Goal: Information Seeking & Learning: Find specific page/section

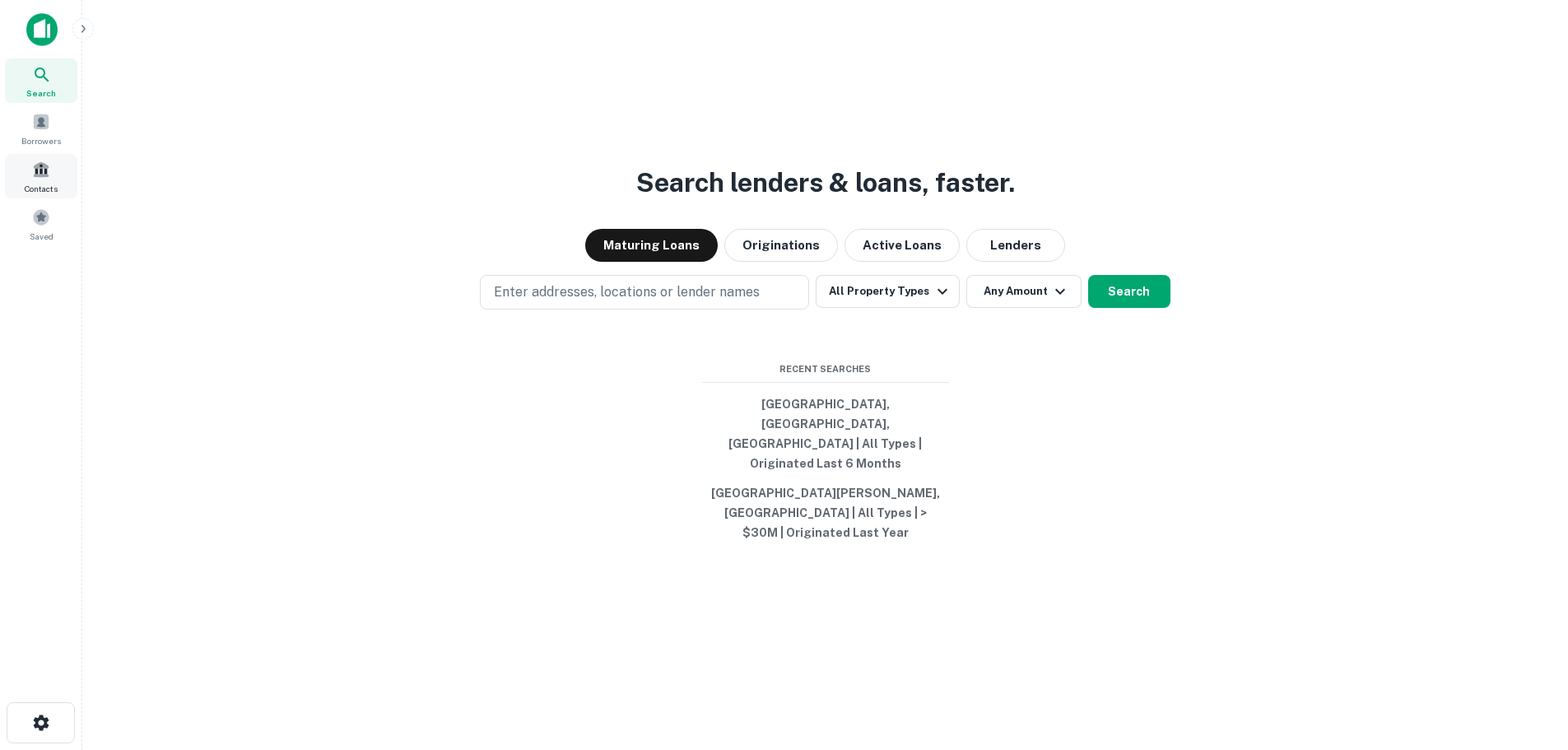
click at [51, 178] on div "Contacts" at bounding box center [40, 175] width 72 height 44
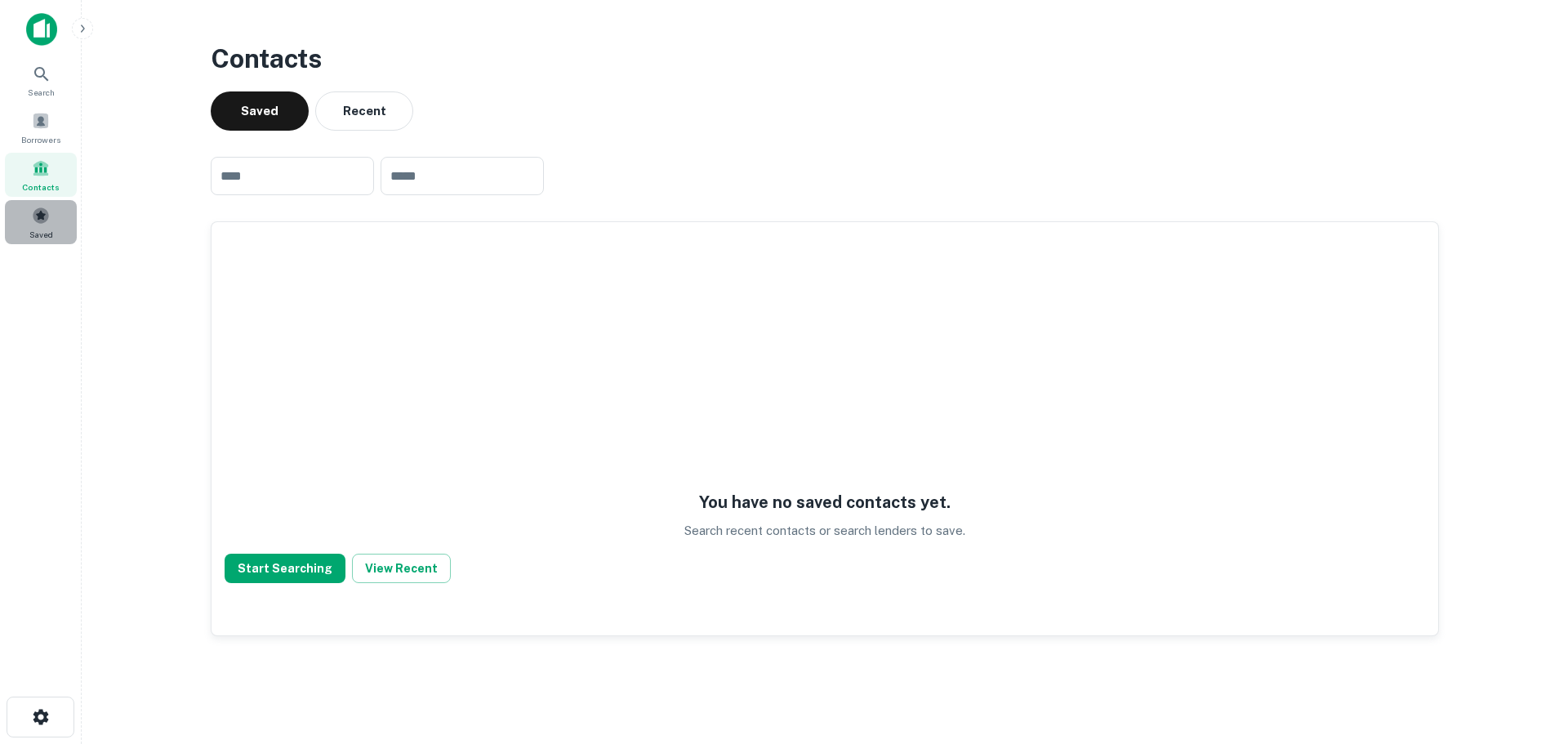
click at [32, 220] on span at bounding box center [41, 215] width 18 height 18
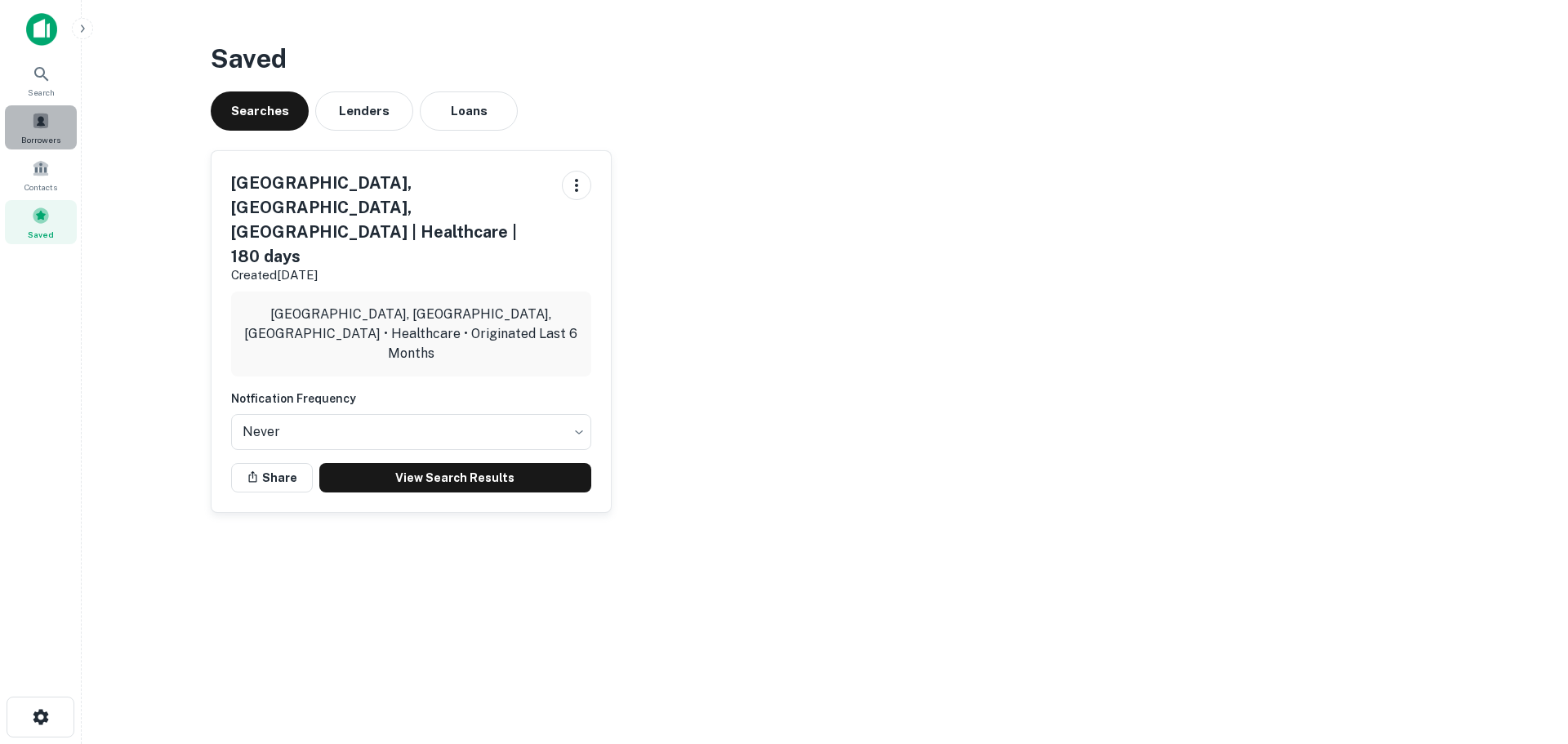
click at [37, 121] on span at bounding box center [41, 120] width 18 height 18
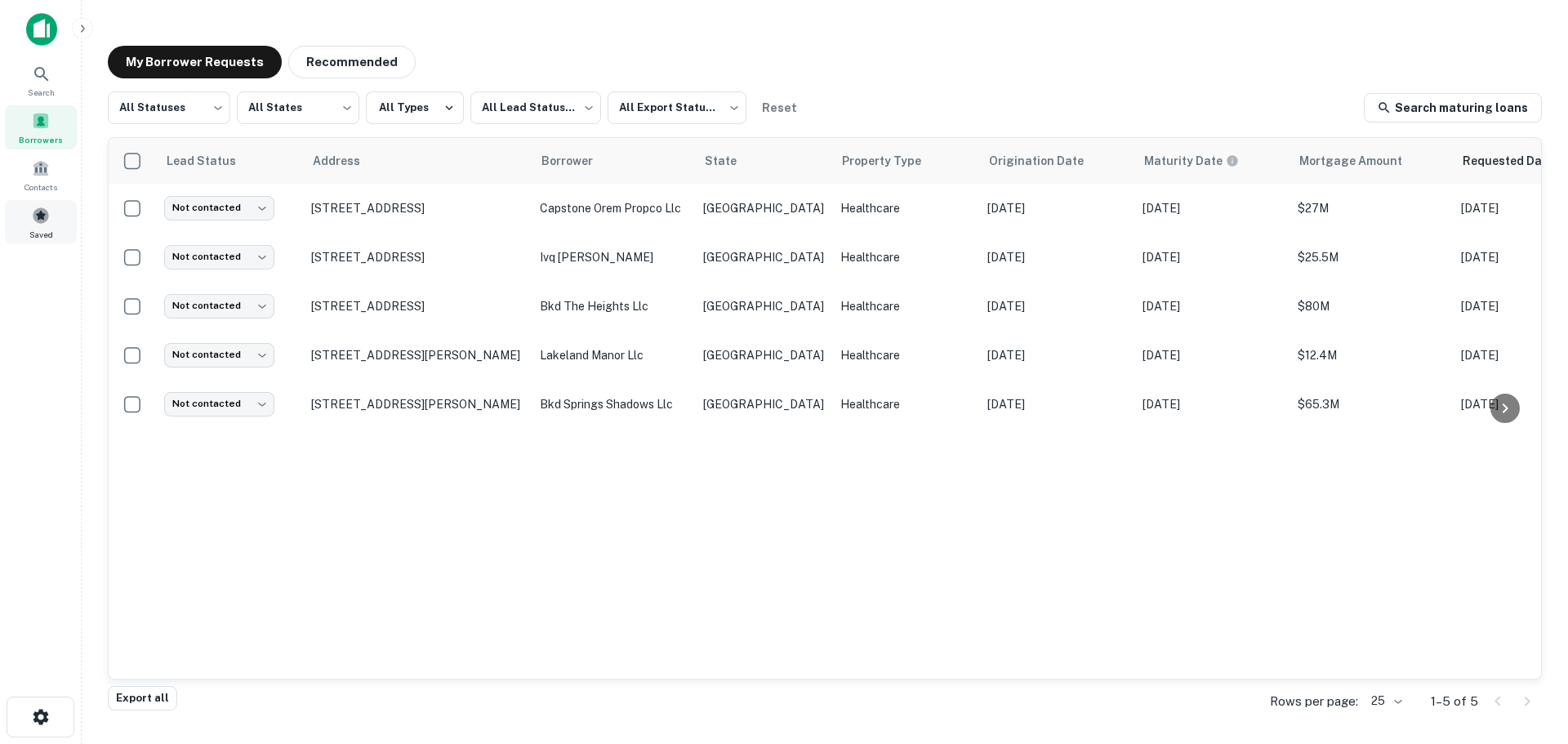
click at [42, 200] on div "Saved" at bounding box center [40, 222] width 71 height 44
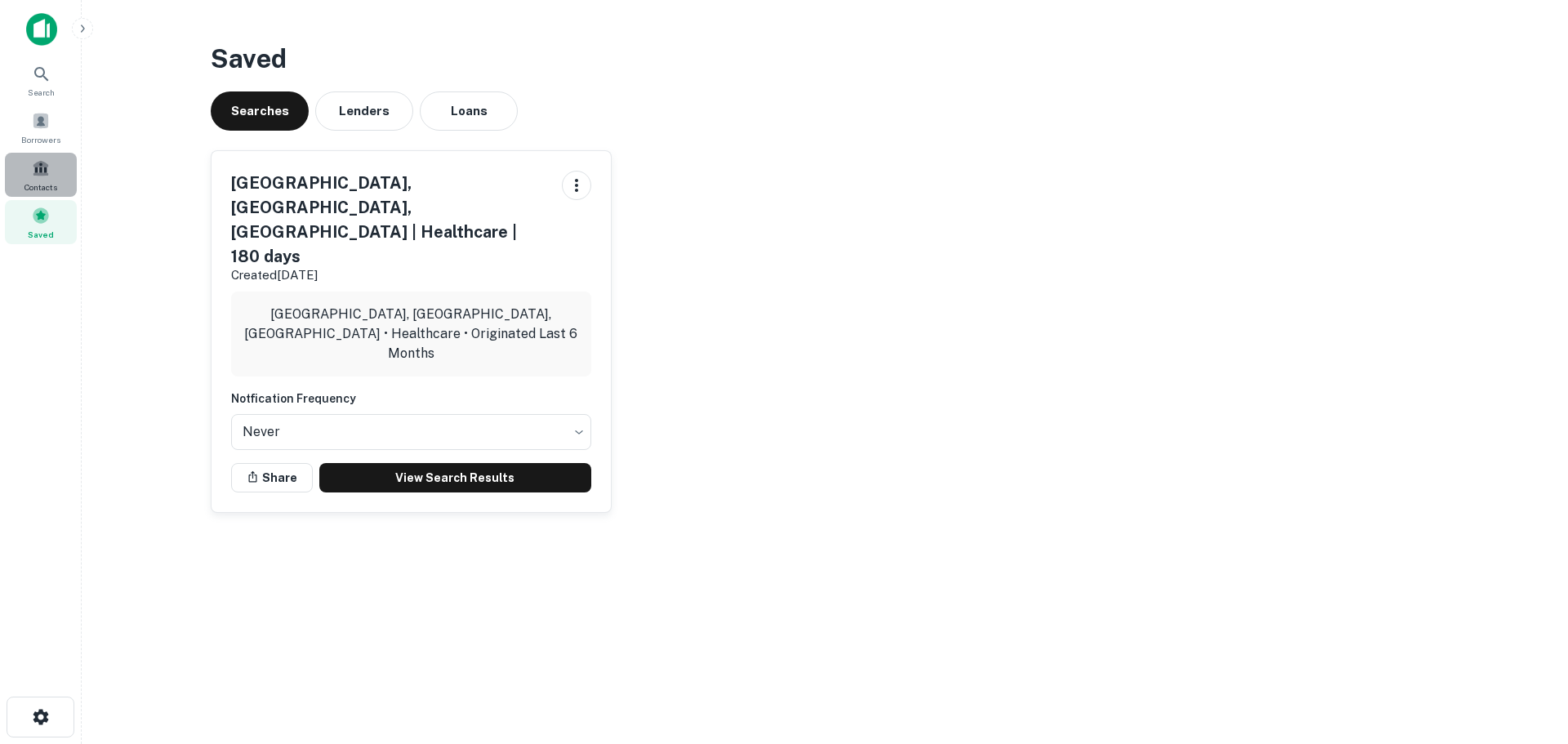
click at [42, 161] on span at bounding box center [41, 168] width 18 height 18
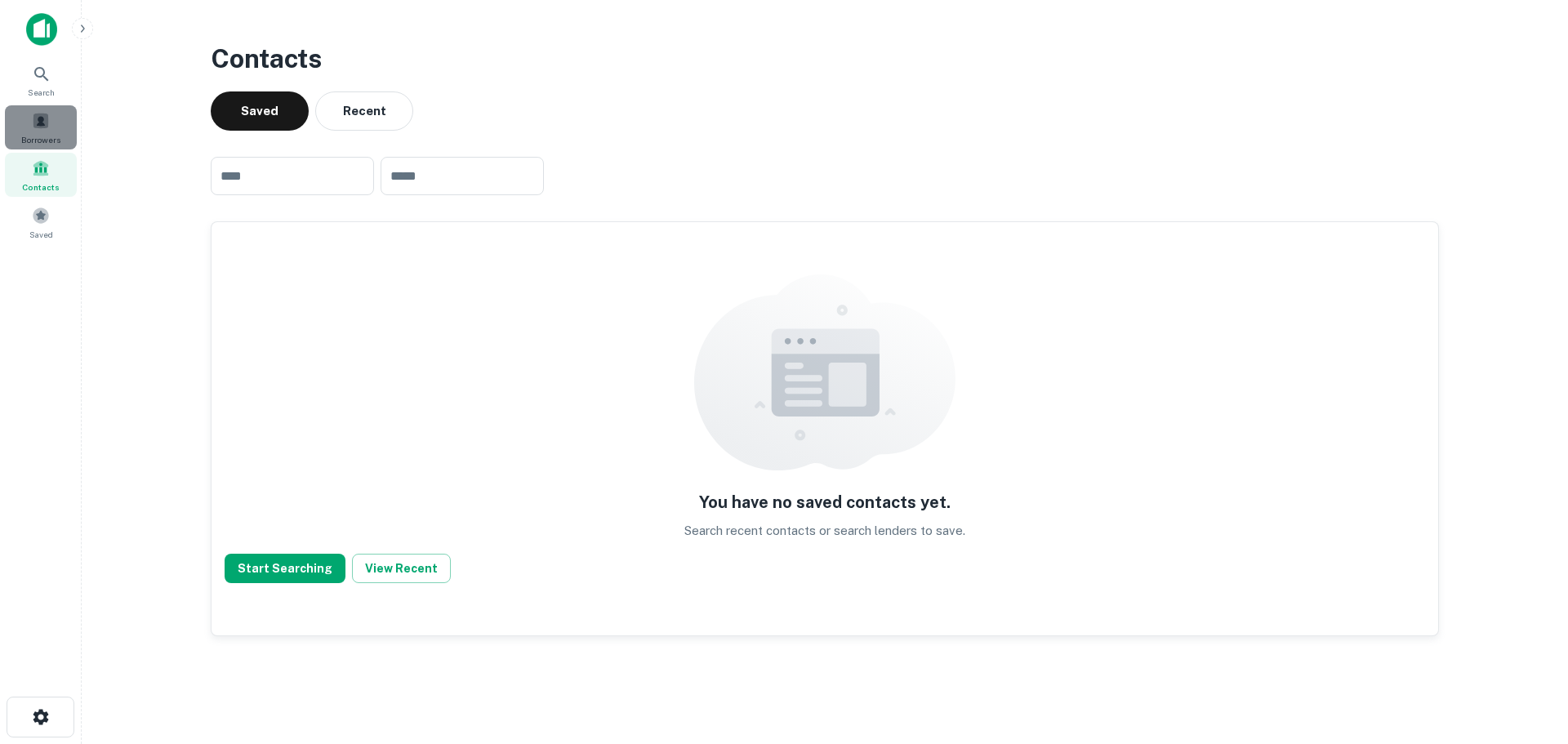
click at [42, 109] on div "Borrowers" at bounding box center [40, 127] width 71 height 44
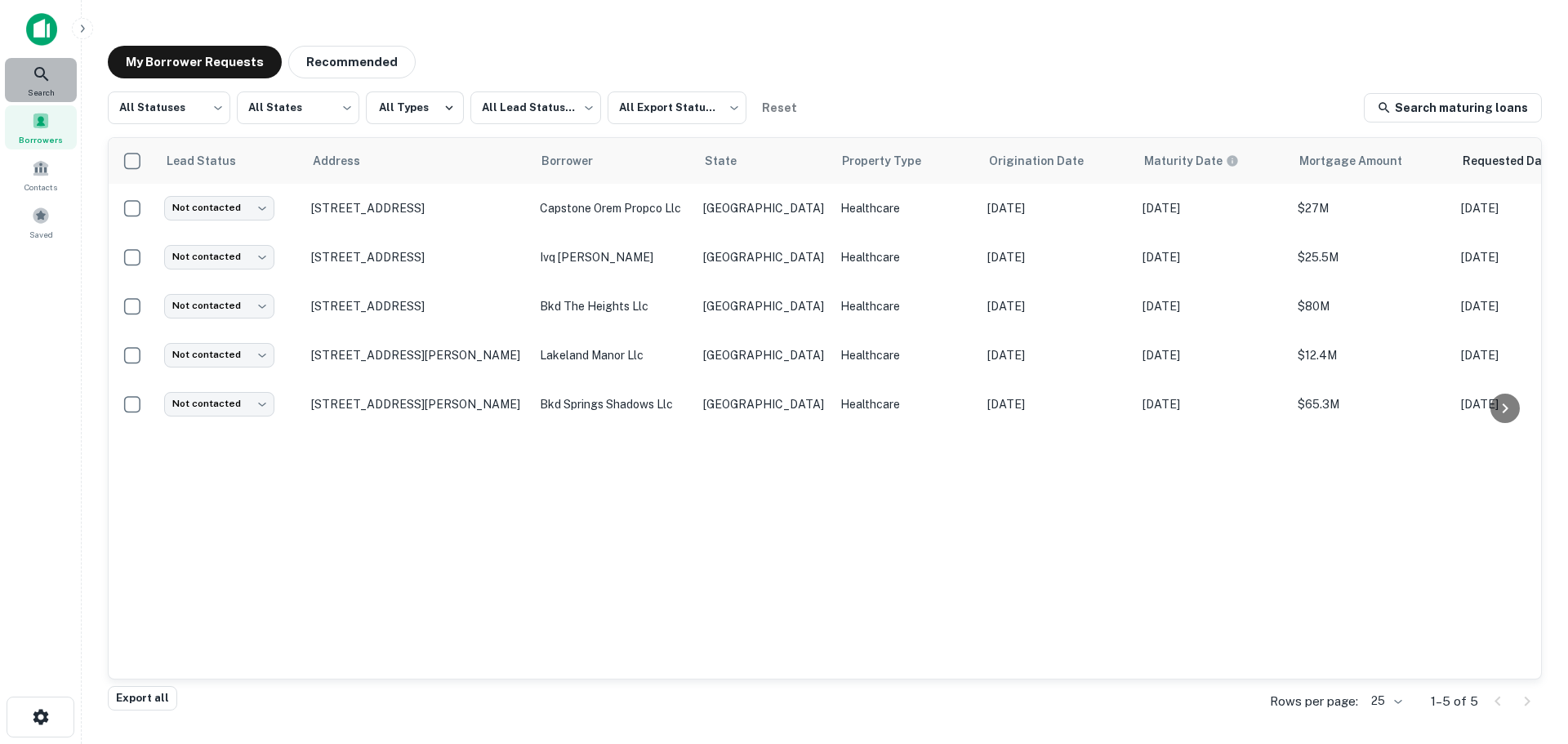
drag, startPoint x: 0, startPoint y: 0, endPoint x: 73, endPoint y: 59, distance: 93.9
click at [73, 59] on div "Search" at bounding box center [40, 79] width 71 height 44
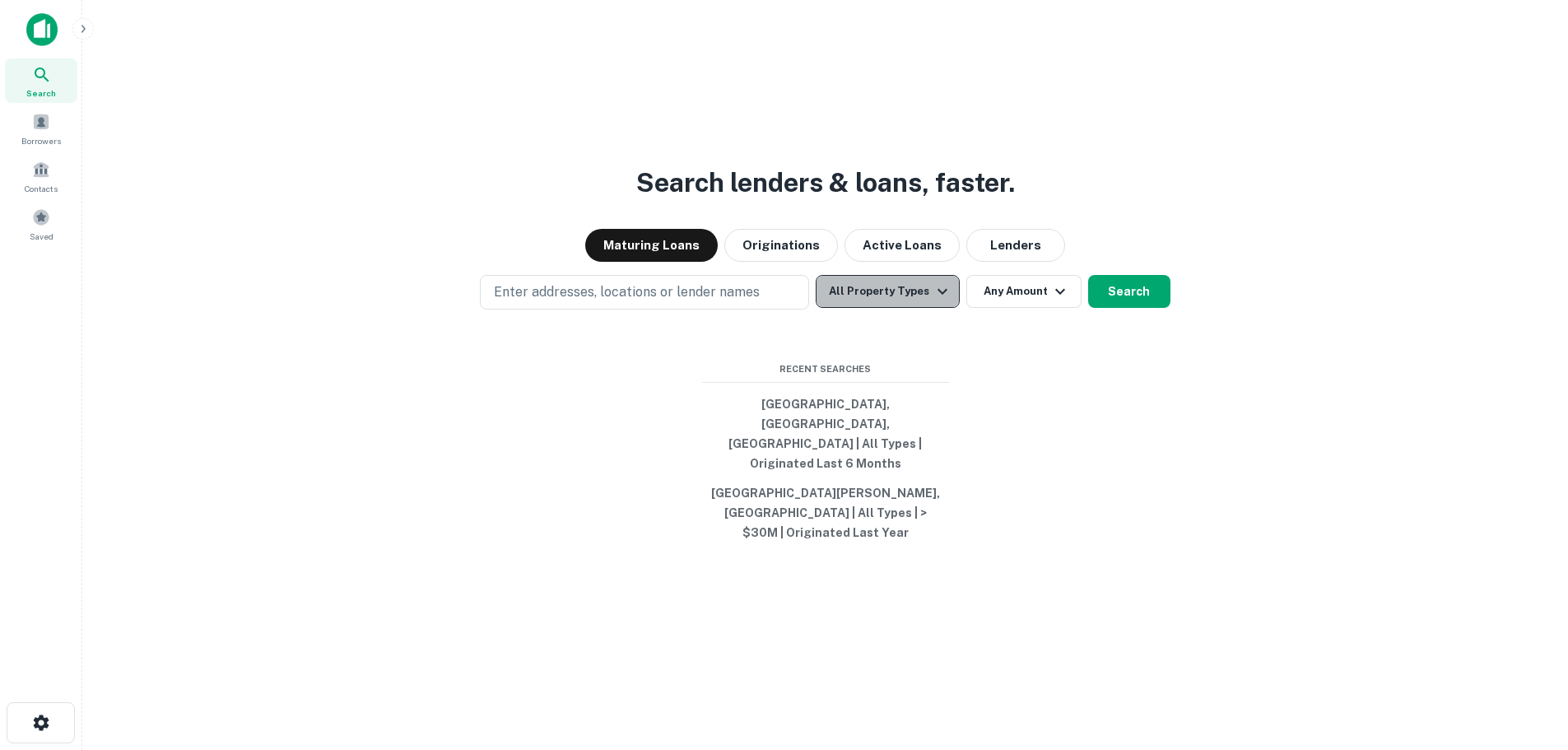
click at [954, 307] on button "All Property Types" at bounding box center [887, 291] width 143 height 33
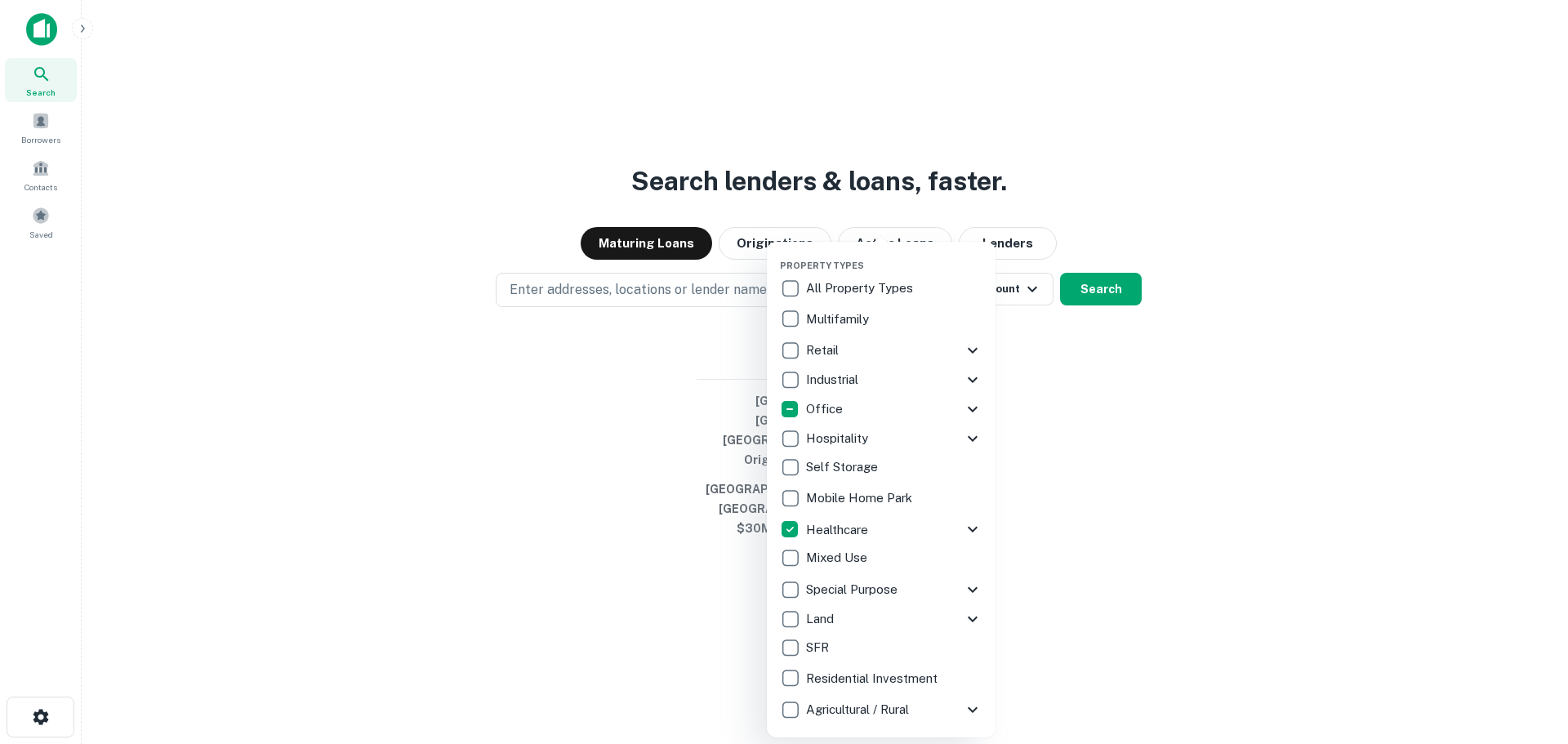
click at [971, 525] on icon at bounding box center [972, 529] width 20 height 20
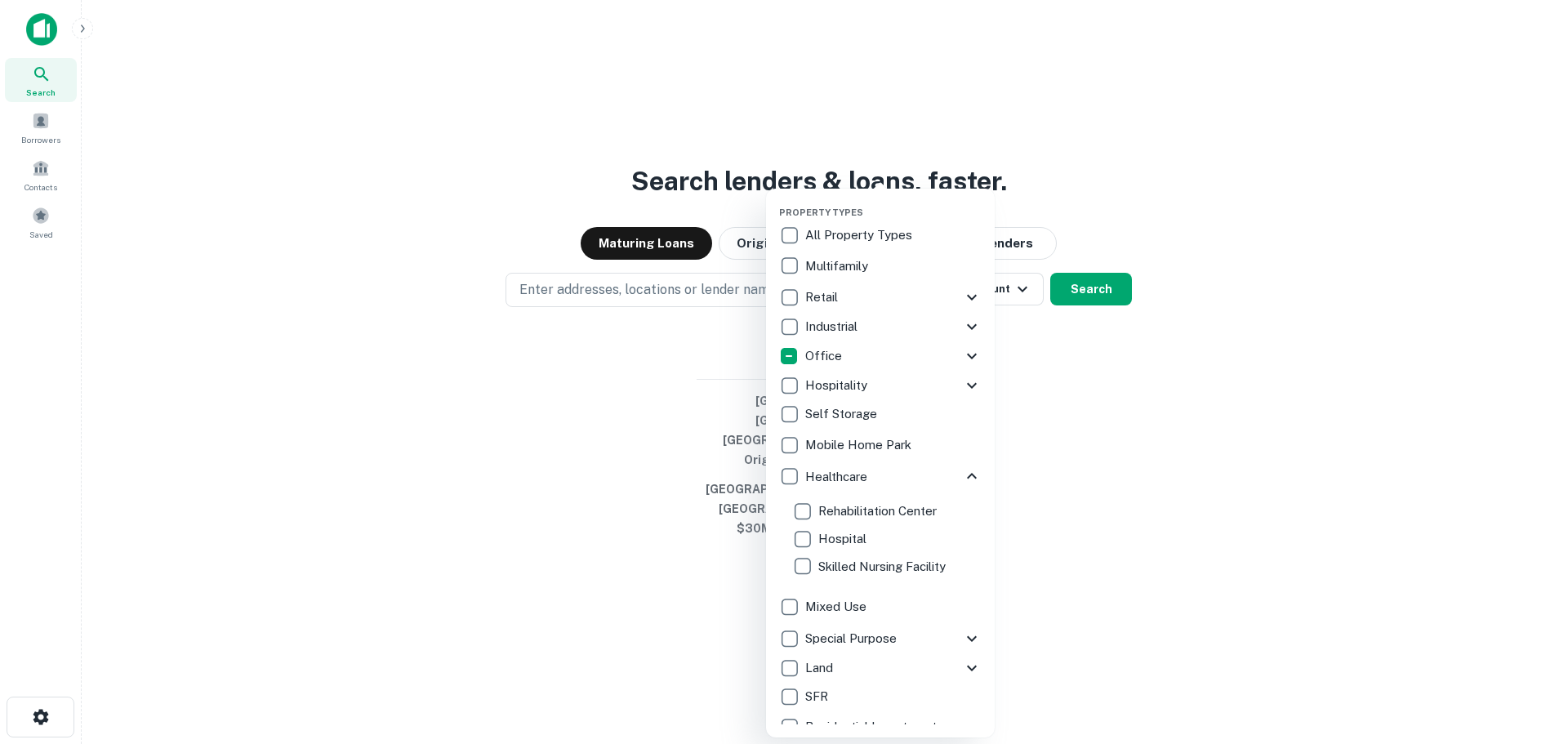
click at [956, 463] on div "Healthcare" at bounding box center [879, 476] width 202 height 29
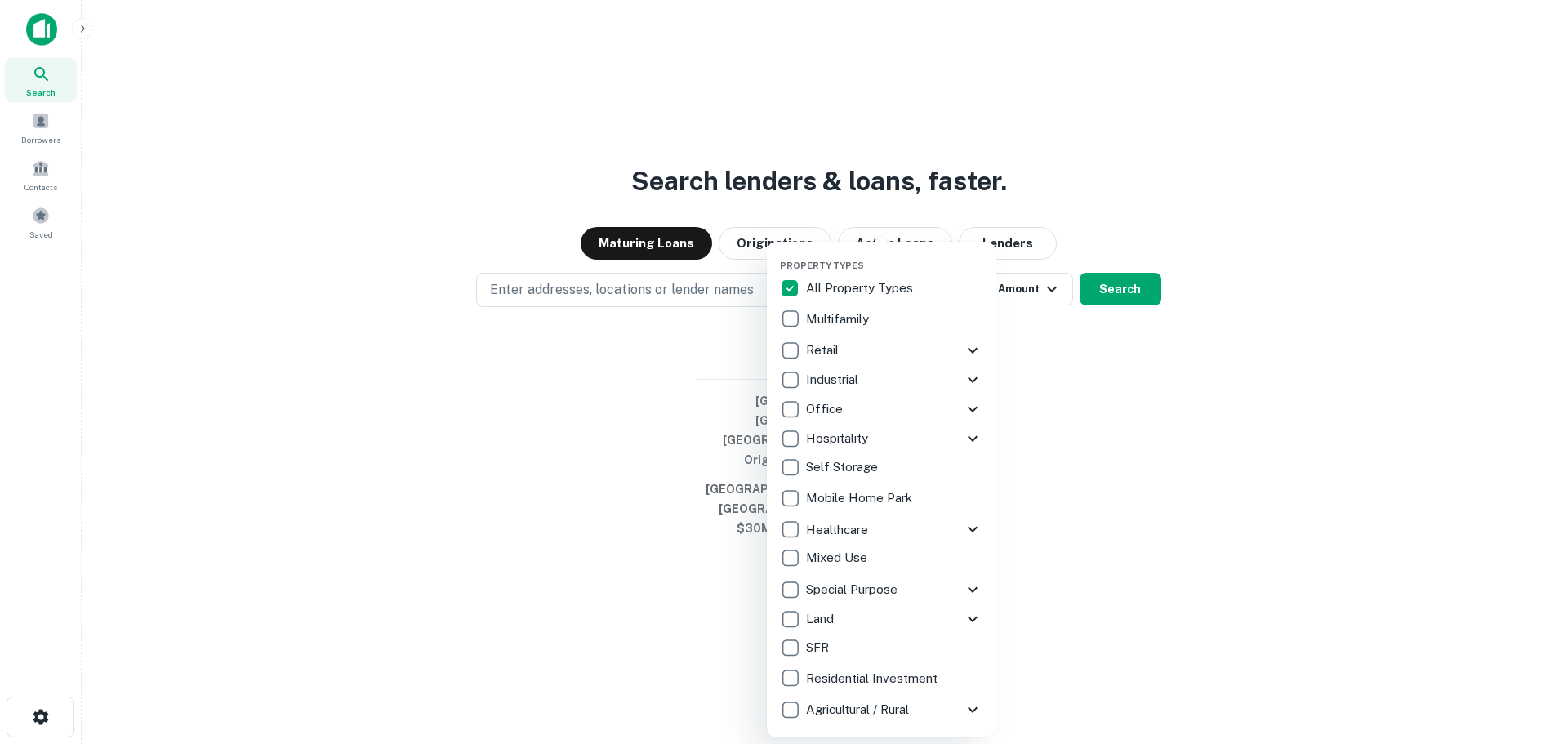
click at [965, 591] on icon at bounding box center [972, 590] width 20 height 20
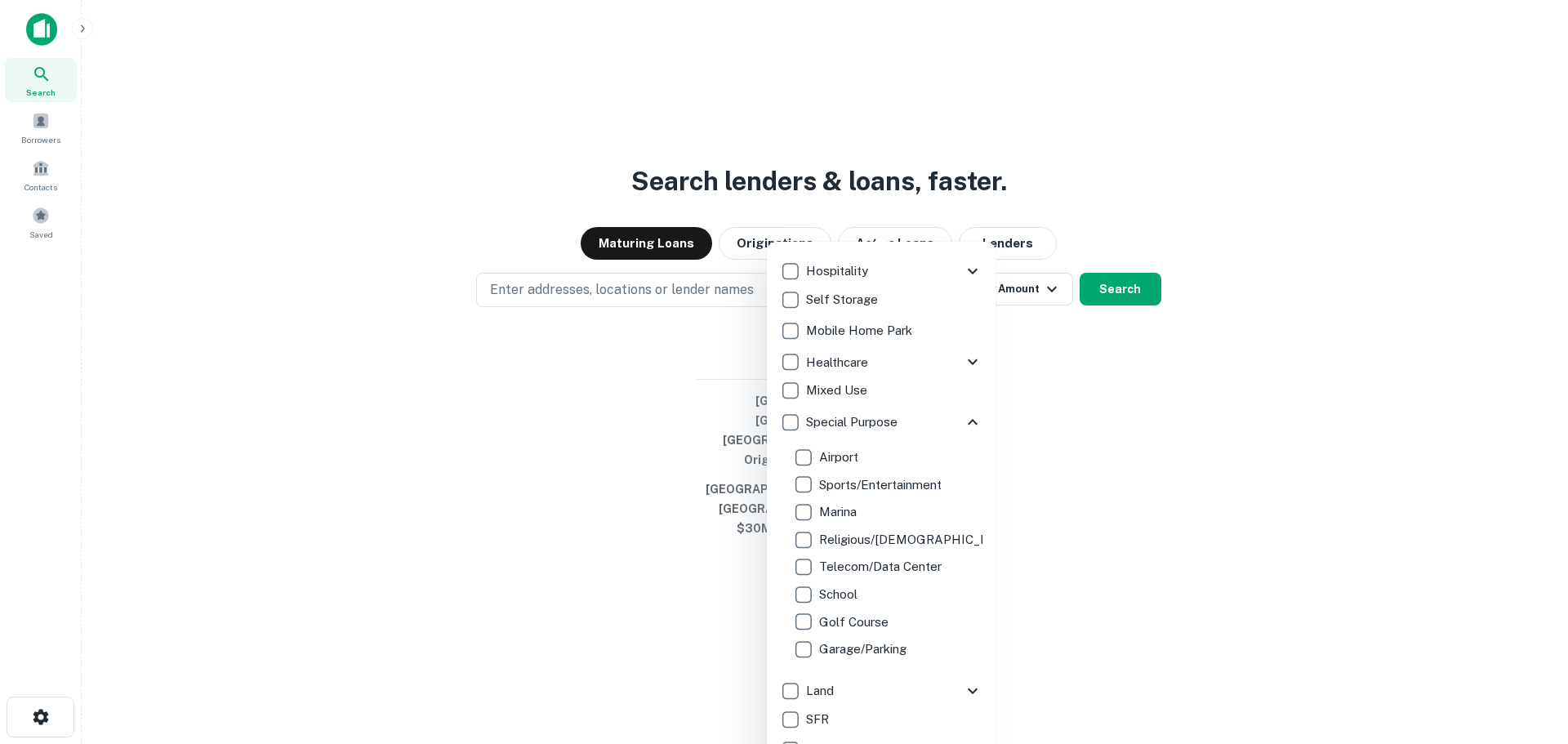
scroll to position [186, 0]
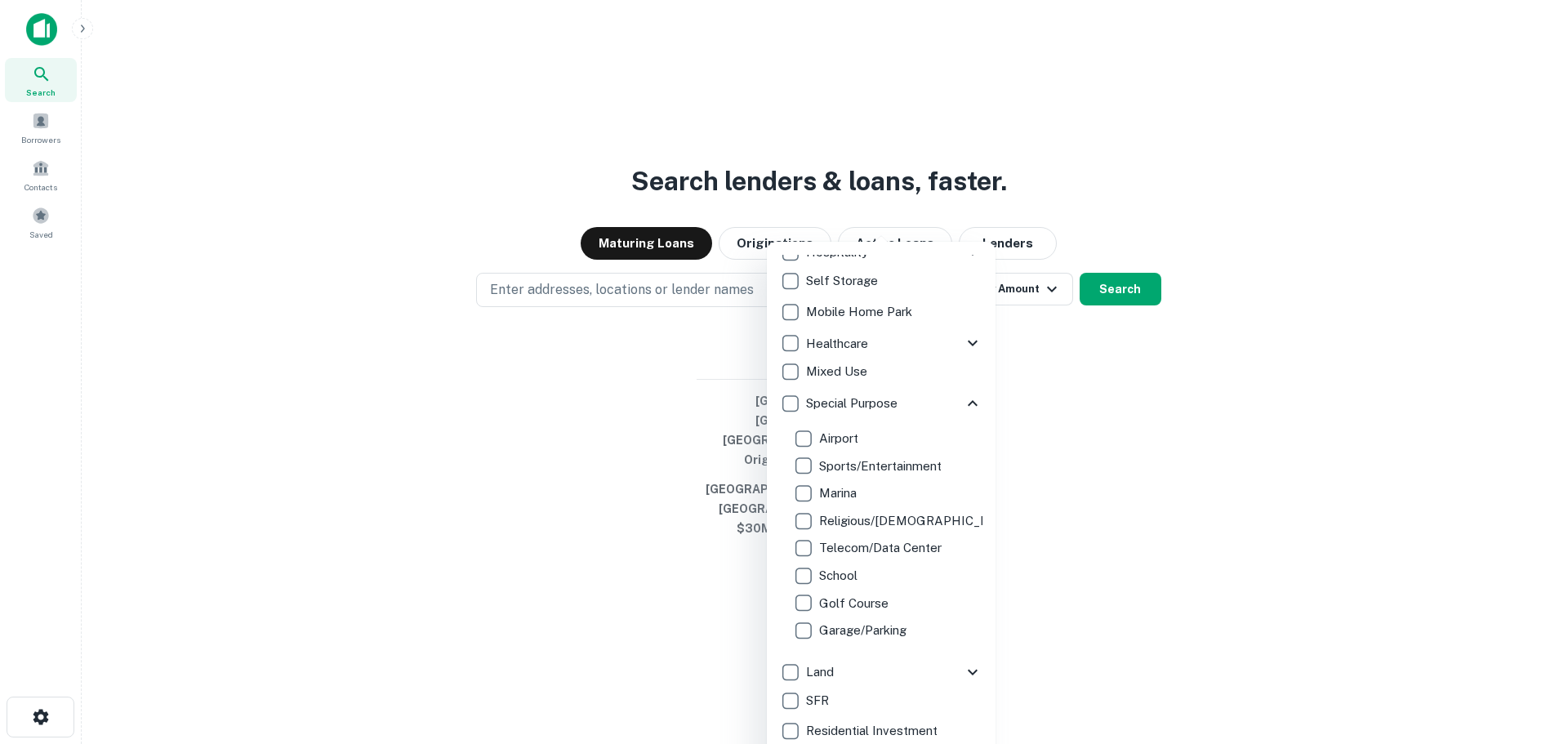
click at [960, 392] on div "Special Purpose" at bounding box center [880, 403] width 202 height 29
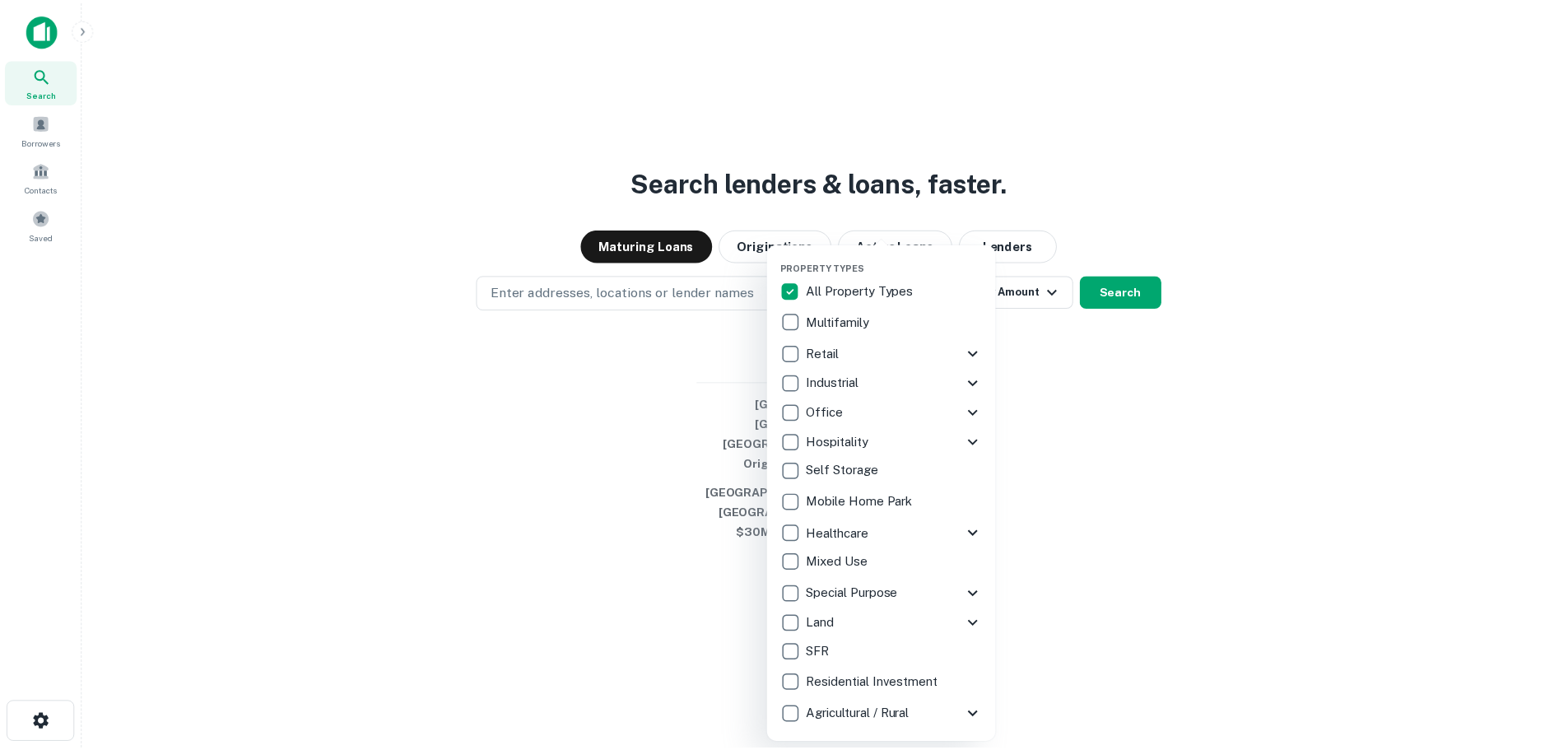
scroll to position [0, 0]
click at [979, 436] on icon at bounding box center [980, 442] width 20 height 20
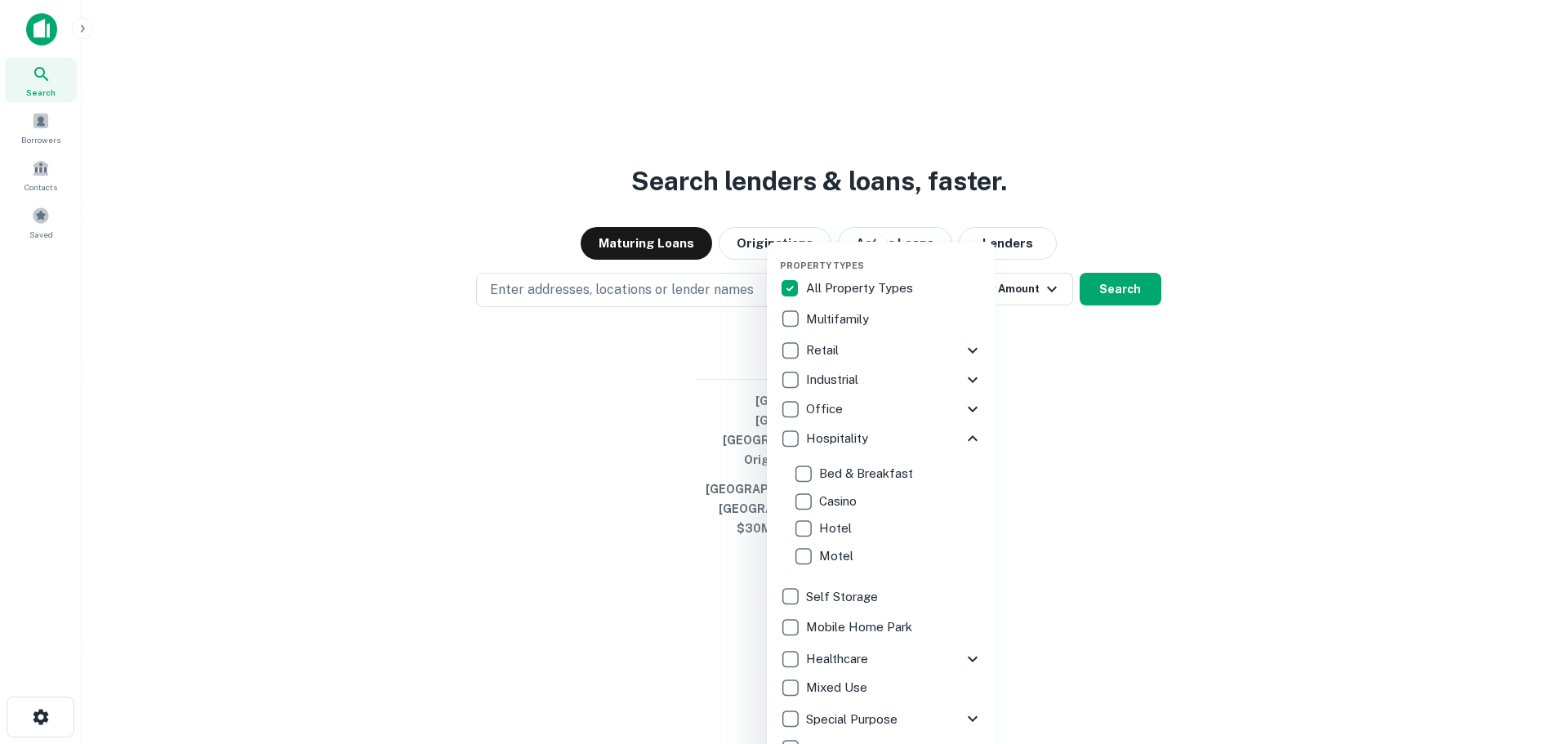
click at [963, 437] on icon at bounding box center [972, 438] width 20 height 20
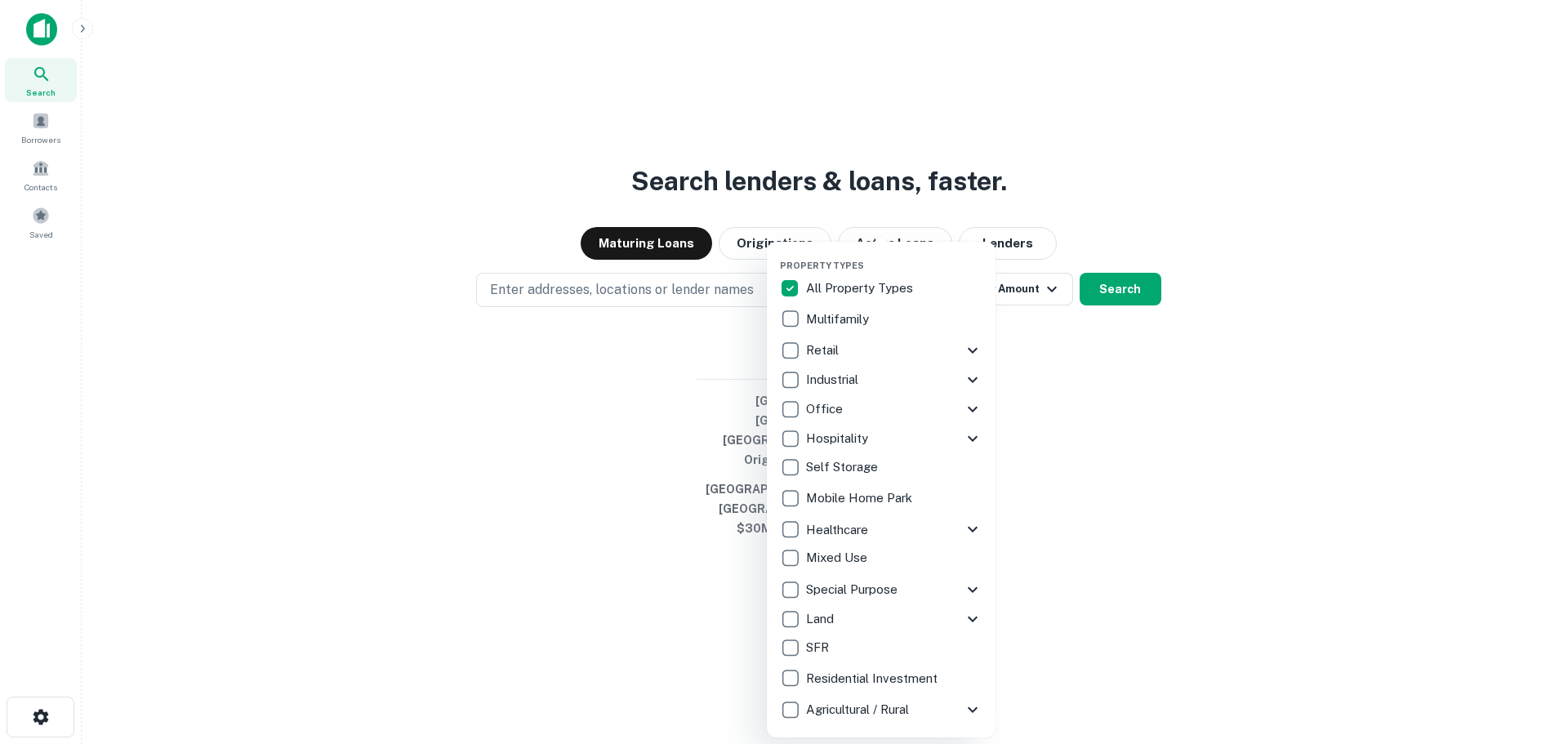
click at [592, 300] on div at bounding box center [784, 372] width 1568 height 744
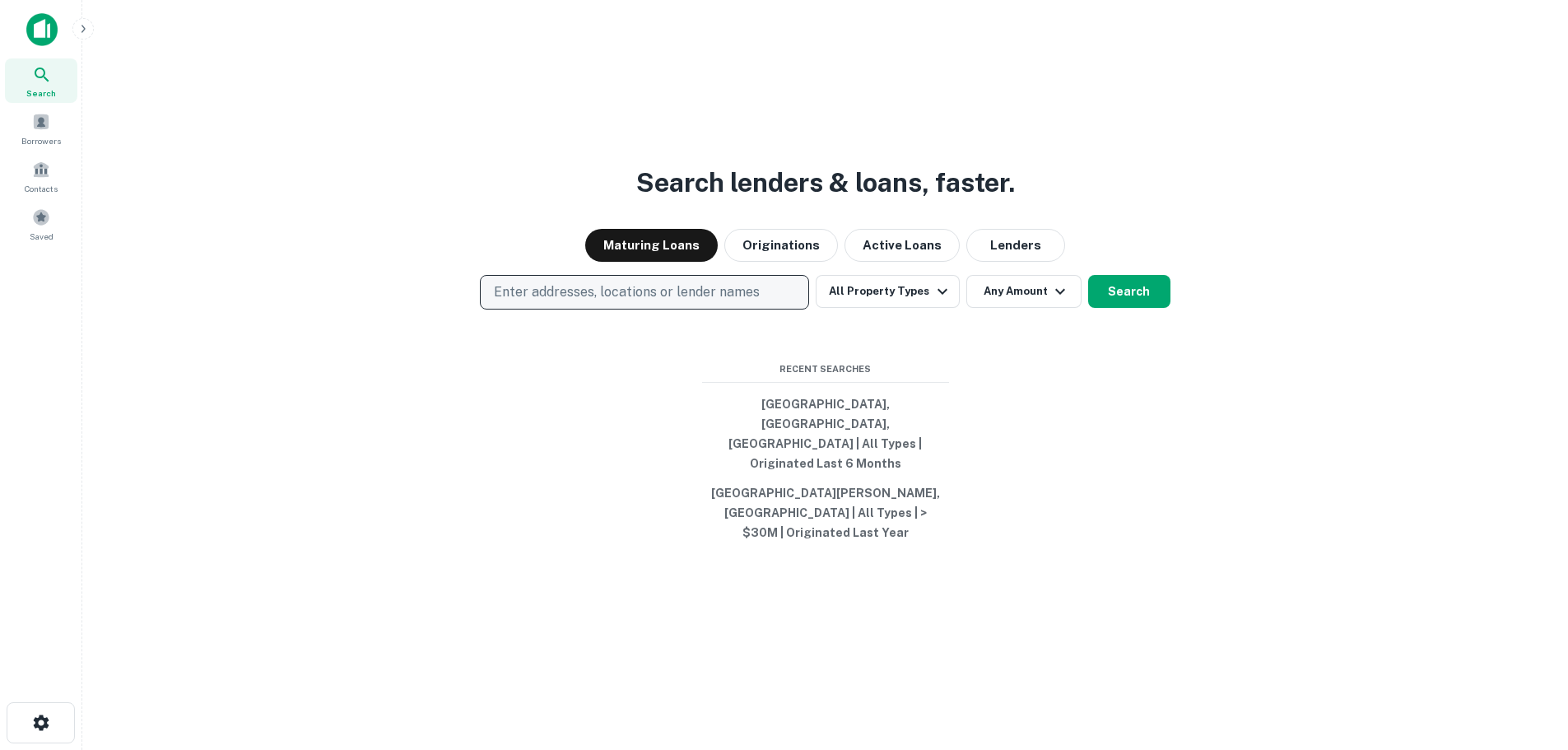
click at [545, 302] on p "Enter addresses, locations or lender names" at bounding box center [627, 292] width 266 height 20
type input "**********"
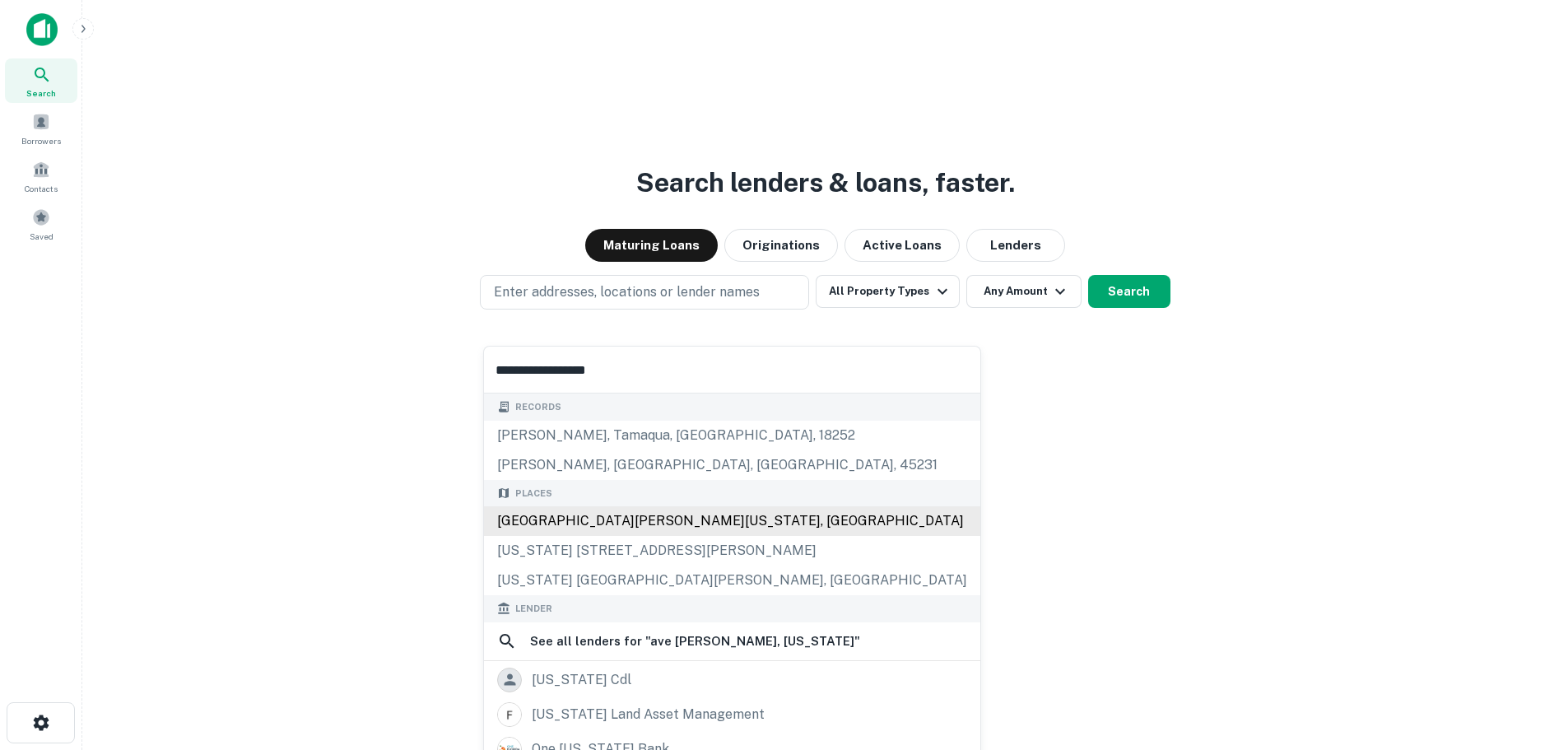
click at [607, 511] on div "[GEOGRAPHIC_DATA][PERSON_NAME][US_STATE], [GEOGRAPHIC_DATA]" at bounding box center [732, 520] width 496 height 30
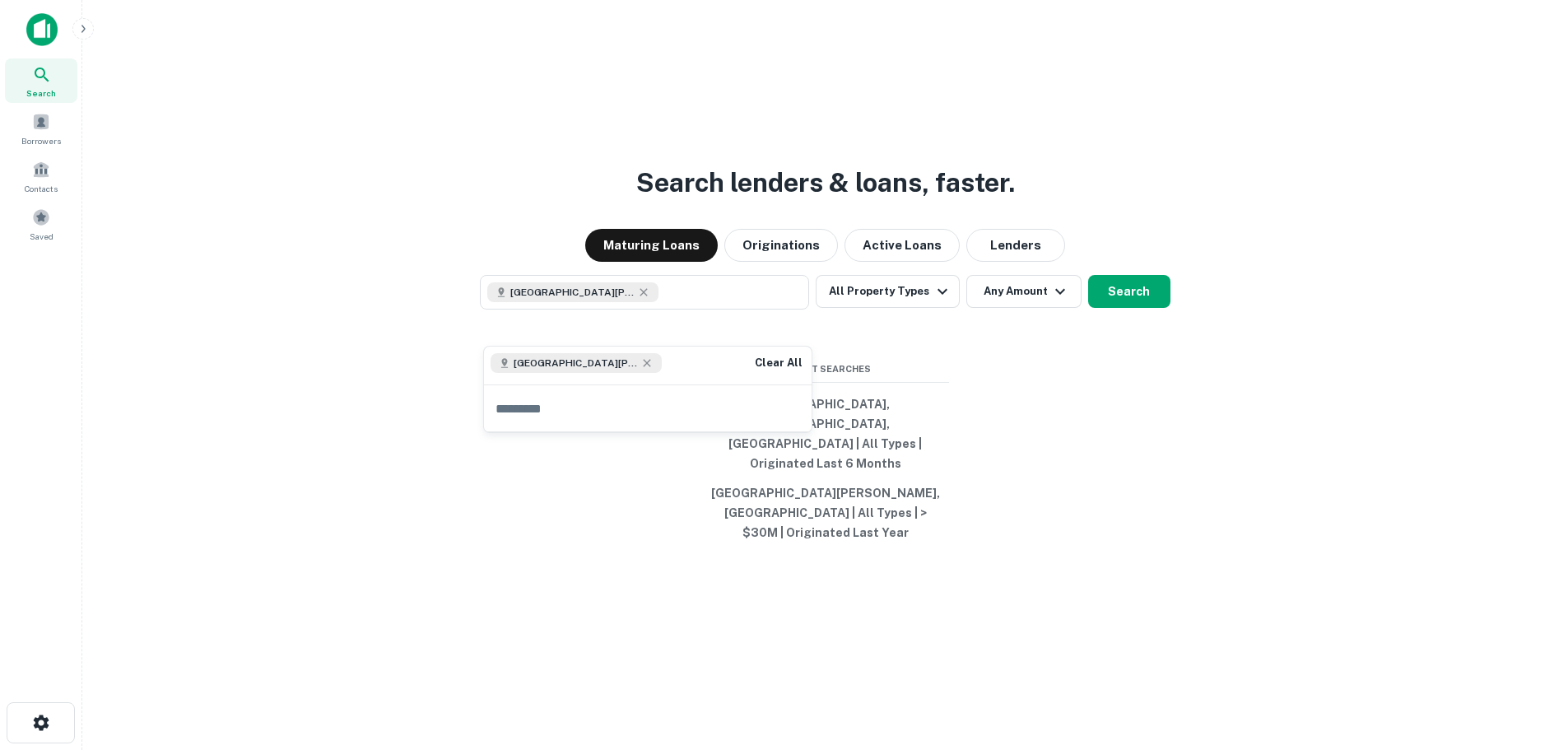
click at [608, 511] on div "Search lenders & loans, faster. Maturing Loans Originations Active Loans [GEOGR…" at bounding box center [825, 414] width 1460 height 750
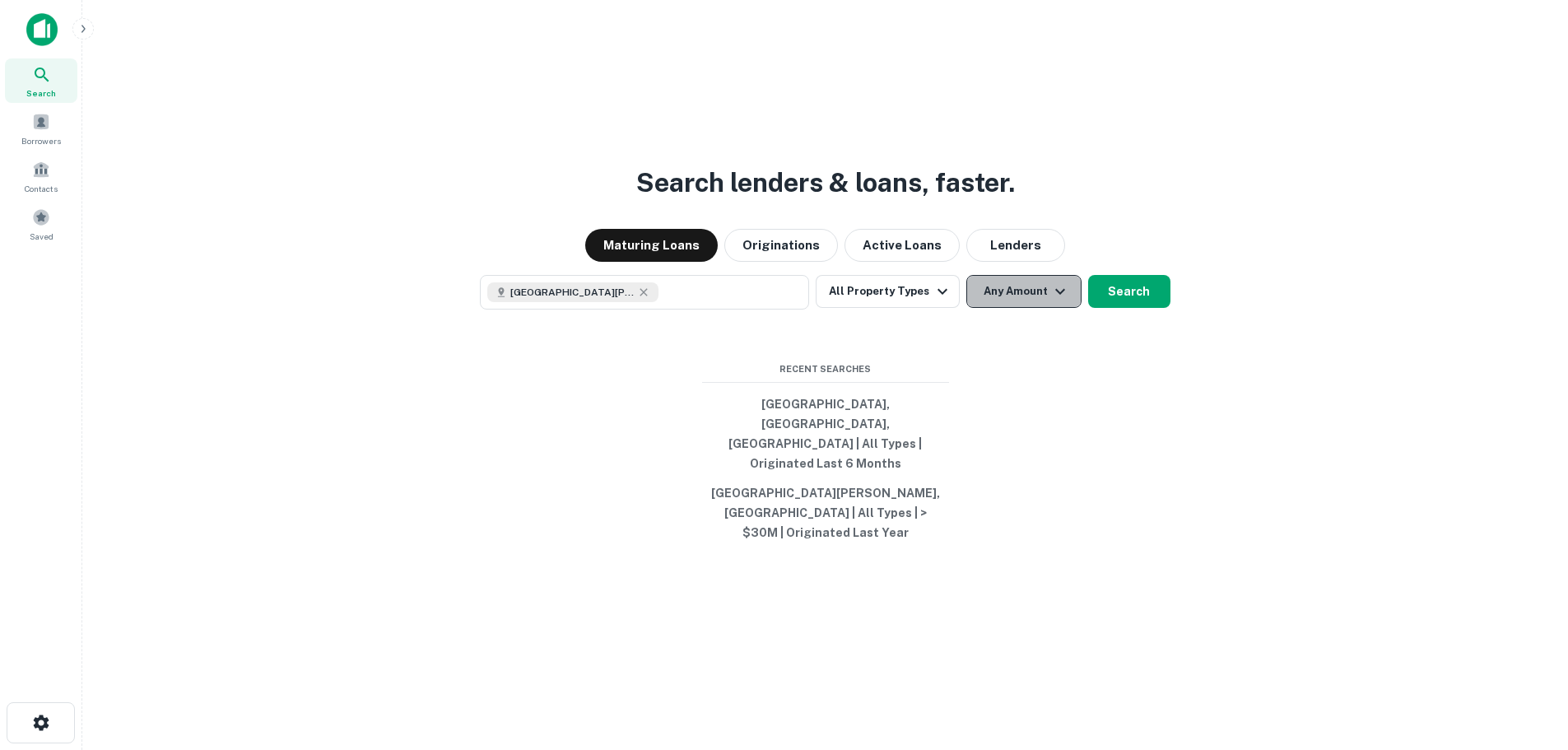
click at [1042, 307] on button "Any Amount" at bounding box center [1024, 291] width 115 height 33
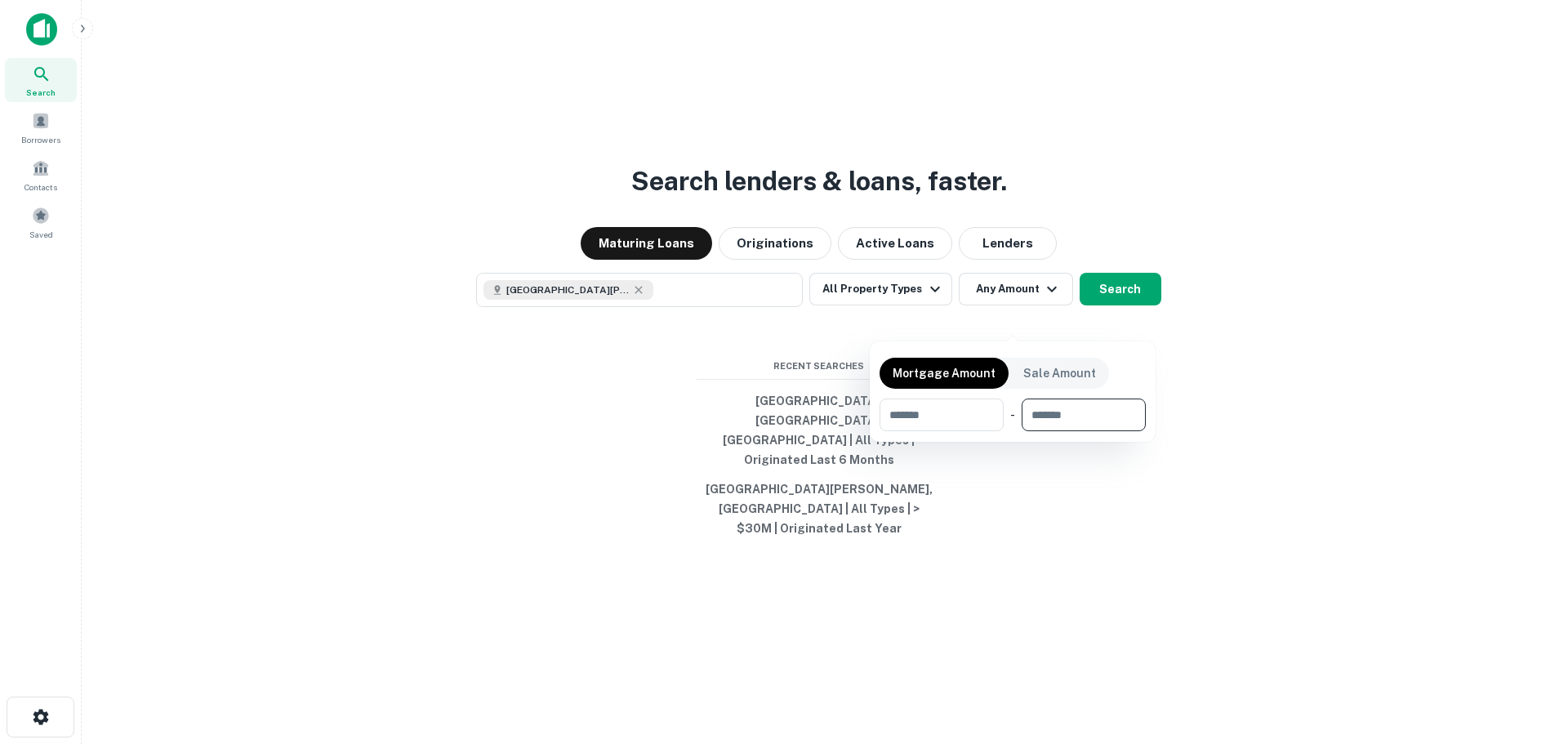
click at [1115, 414] on input "number" at bounding box center [1077, 414] width 112 height 32
type input "********"
click at [1120, 547] on div at bounding box center [784, 372] width 1568 height 744
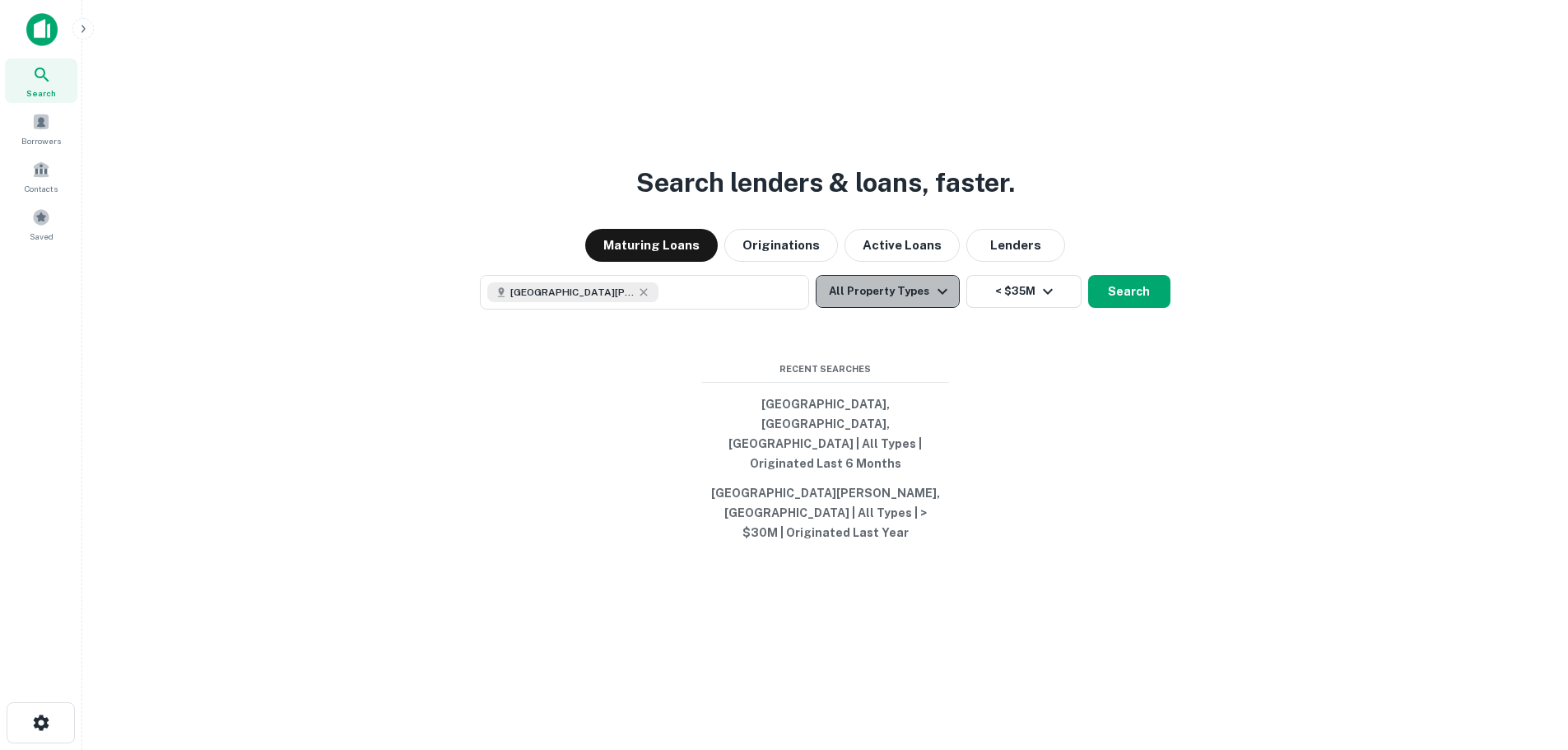
click at [894, 307] on button "All Property Types" at bounding box center [887, 291] width 143 height 33
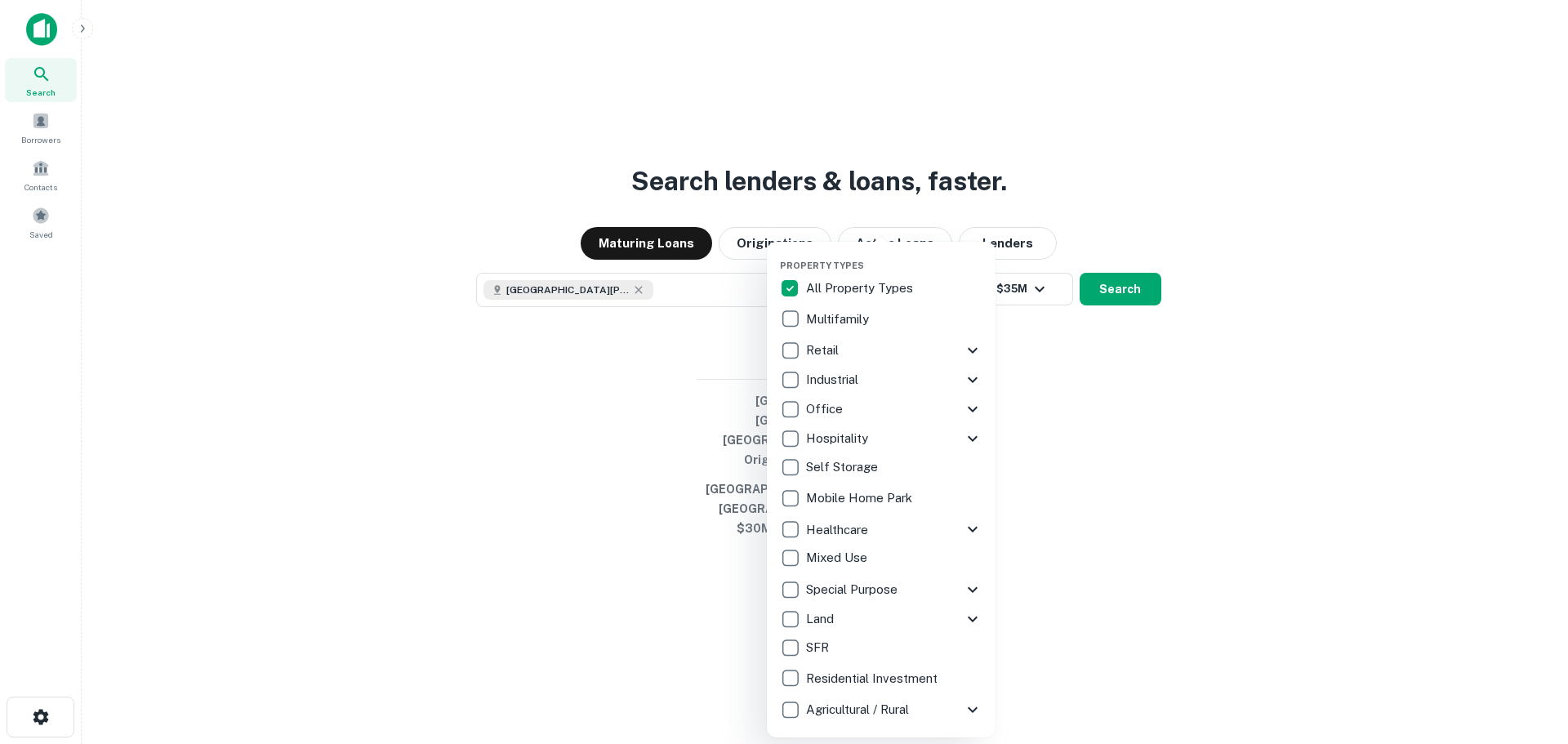
click at [641, 478] on div at bounding box center [784, 372] width 1568 height 744
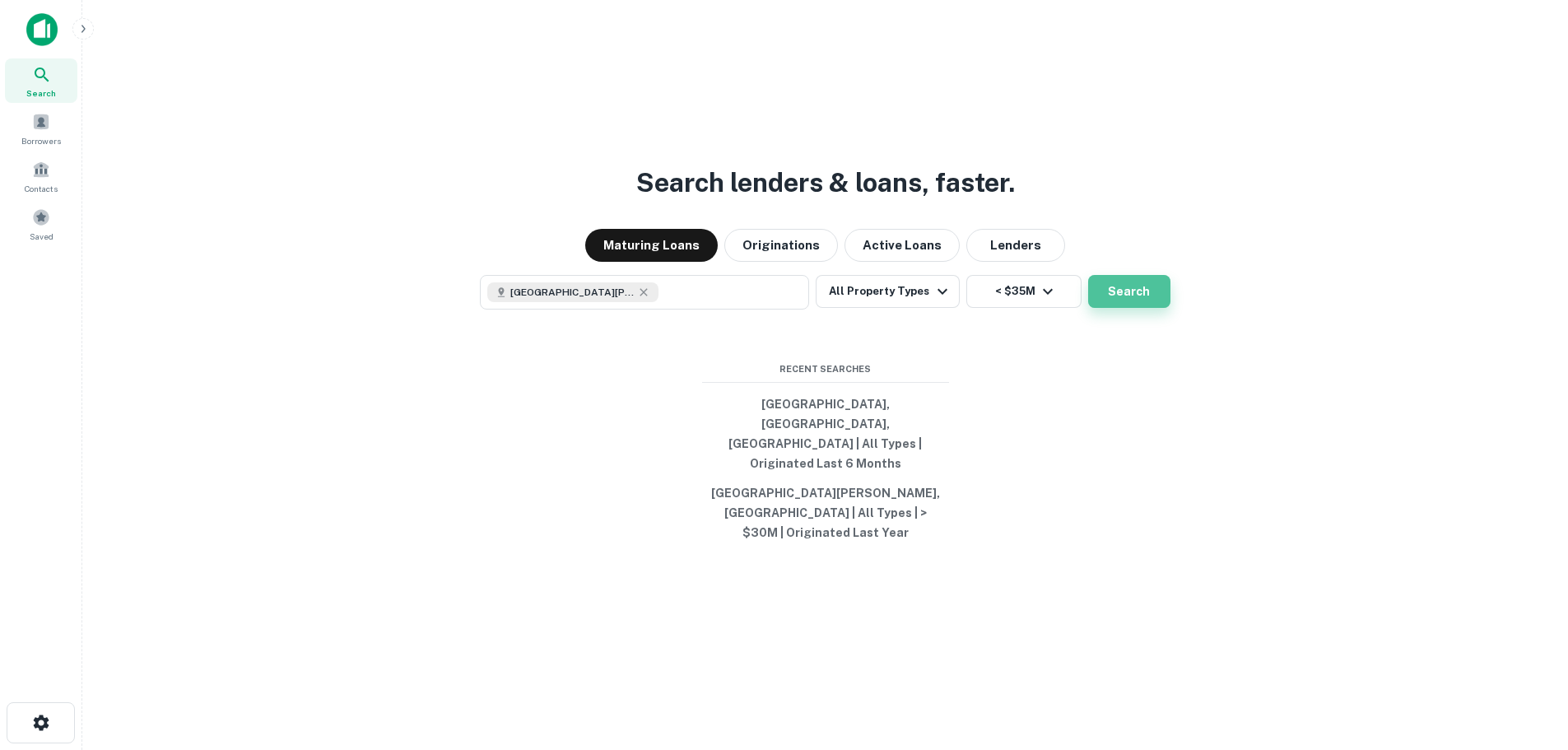
click at [1156, 307] on button "Search" at bounding box center [1129, 291] width 82 height 33
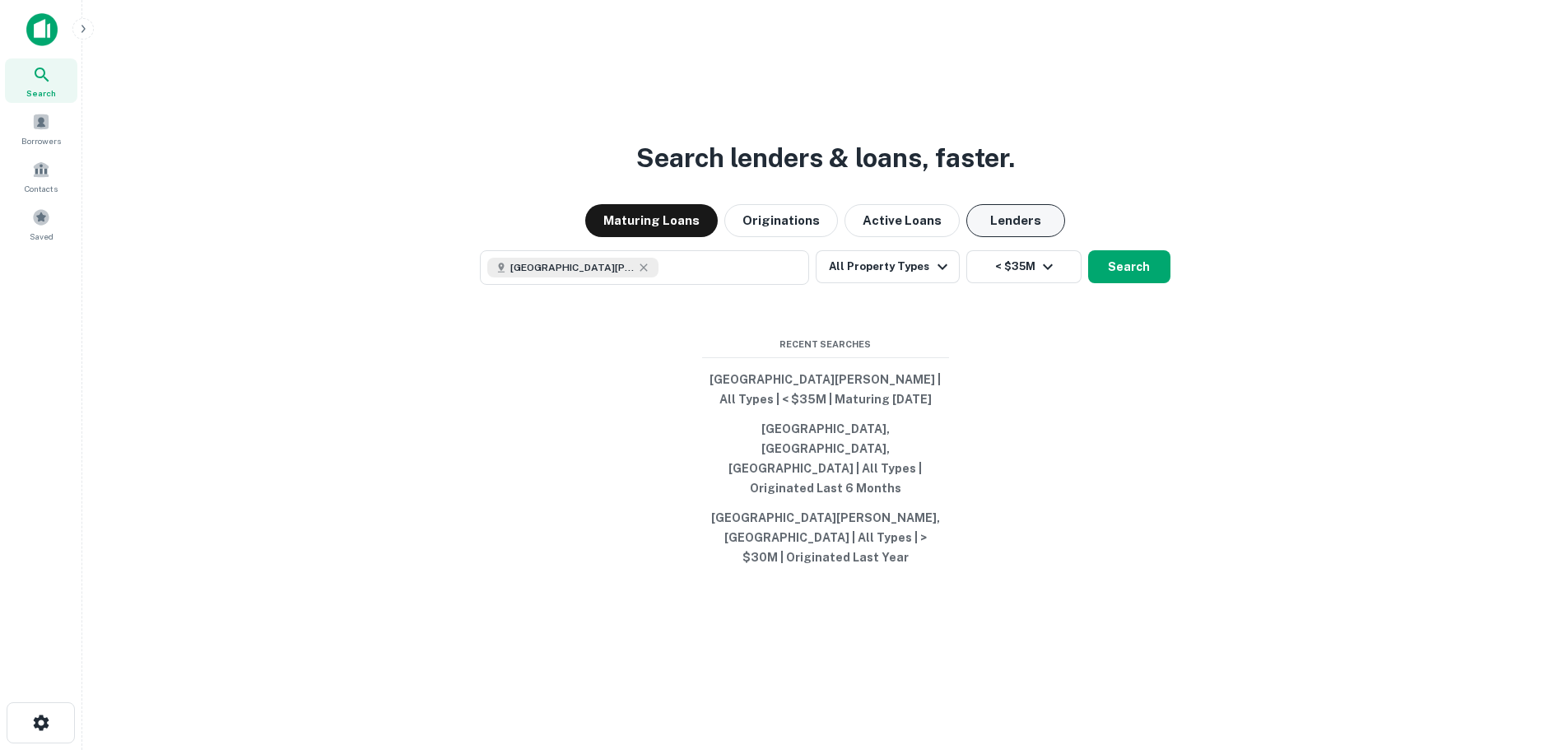
click at [1047, 237] on button "Lenders" at bounding box center [1016, 220] width 99 height 33
click at [1134, 283] on button "Search" at bounding box center [1129, 266] width 82 height 33
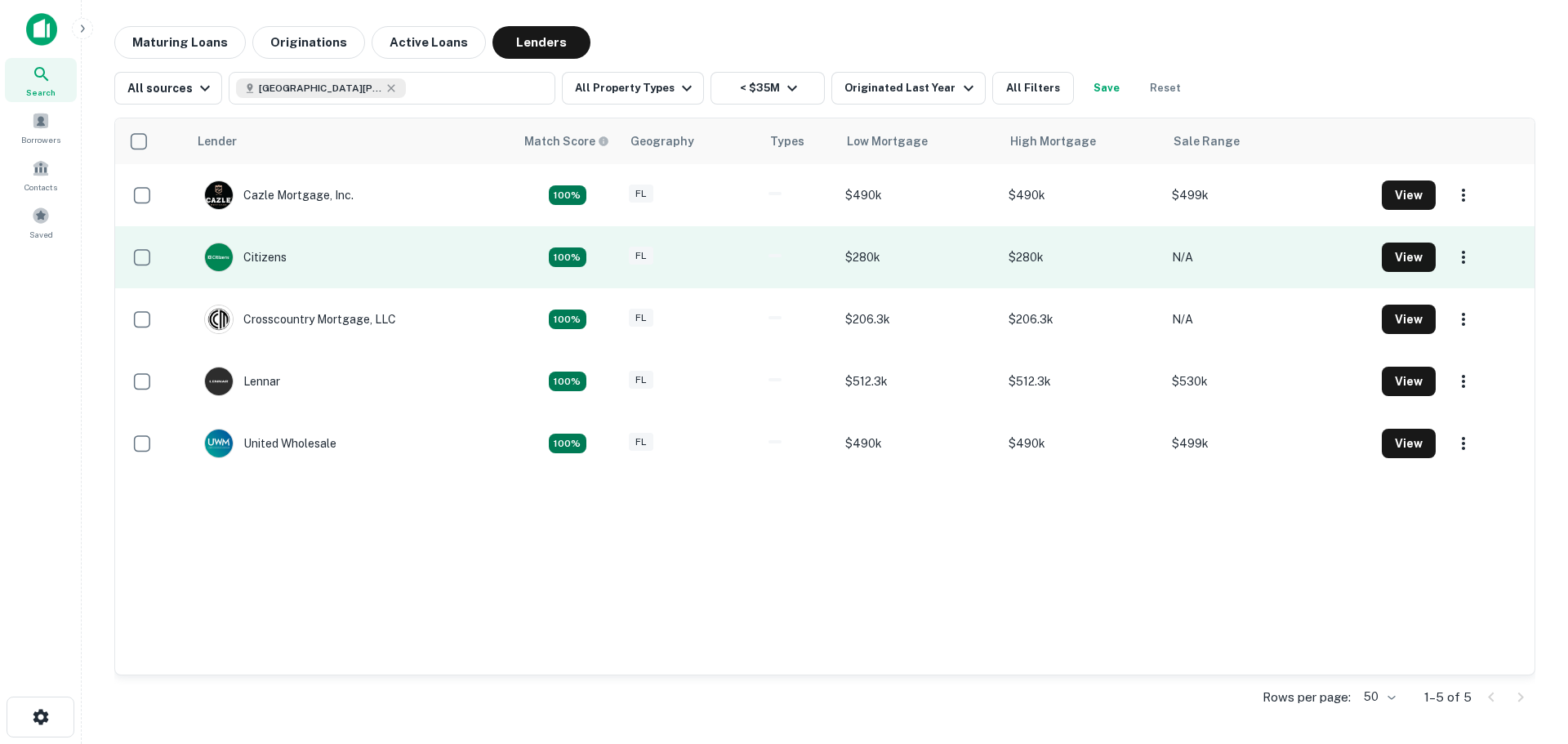
click at [366, 264] on td "Citizens" at bounding box center [351, 256] width 327 height 62
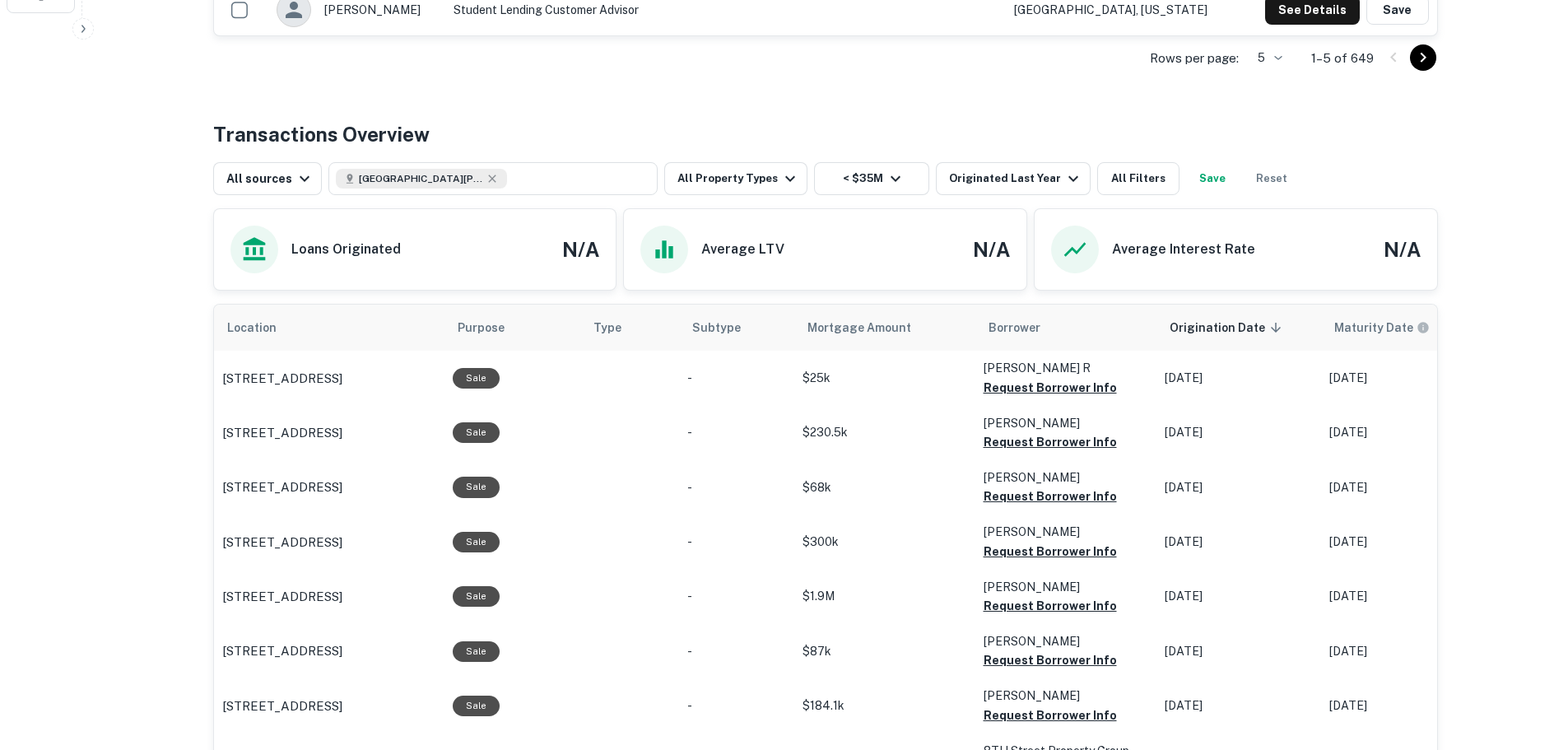
scroll to position [740, 0]
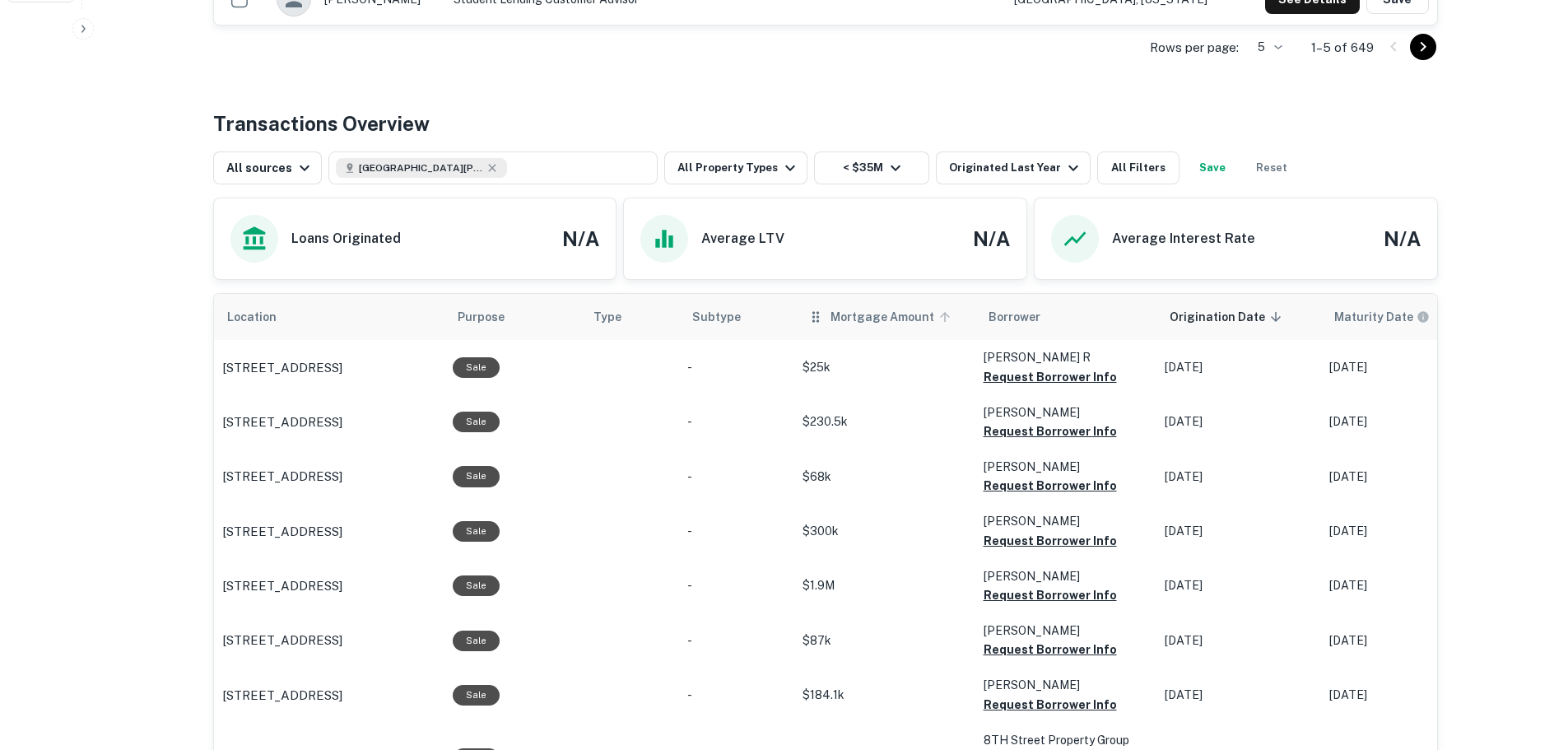
click at [866, 316] on span "Mortgage Amount" at bounding box center [892, 316] width 125 height 20
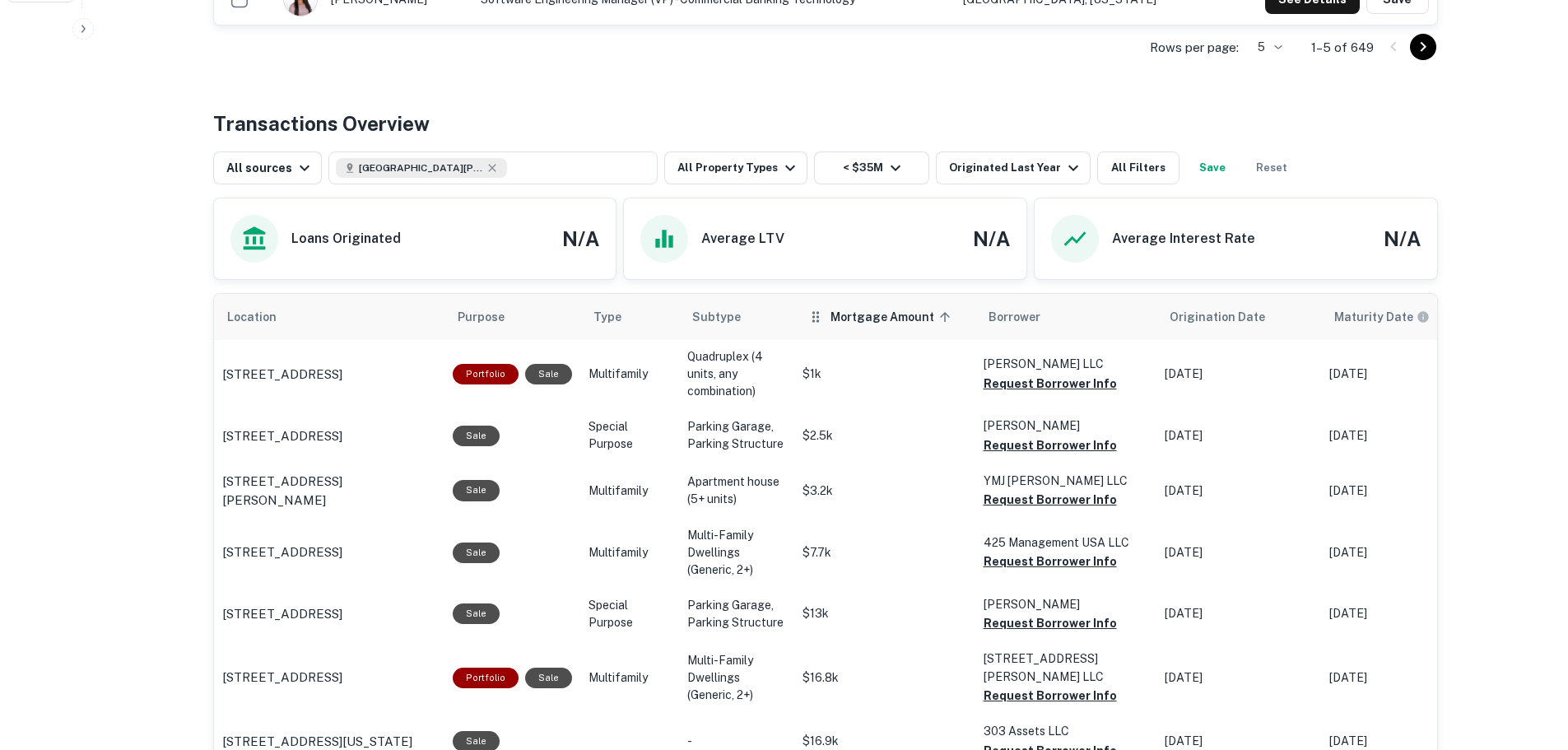
click at [833, 321] on span "Mortgage Amount sorted ascending" at bounding box center [892, 316] width 125 height 20
